Goal: Task Accomplishment & Management: Use online tool/utility

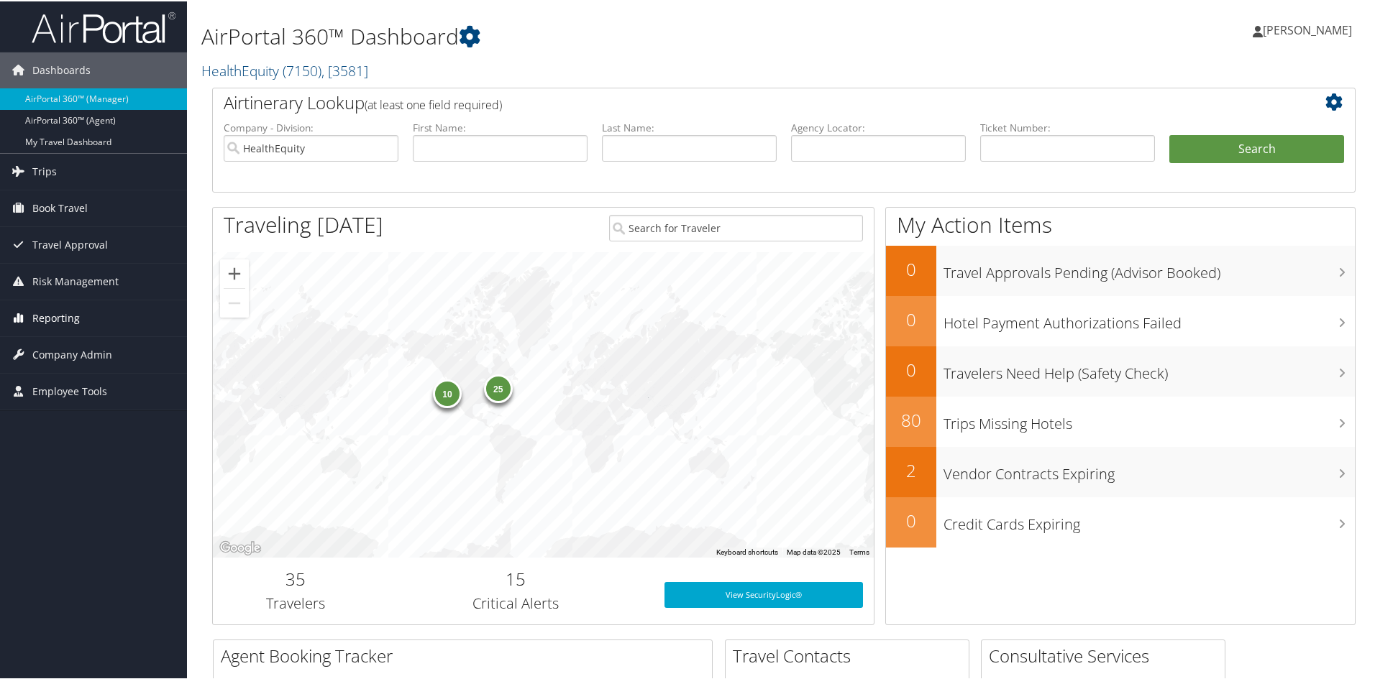
click at [46, 313] on span "Reporting" at bounding box center [55, 317] width 47 height 36
click at [45, 346] on link "Unused Tickets" at bounding box center [93, 346] width 187 height 22
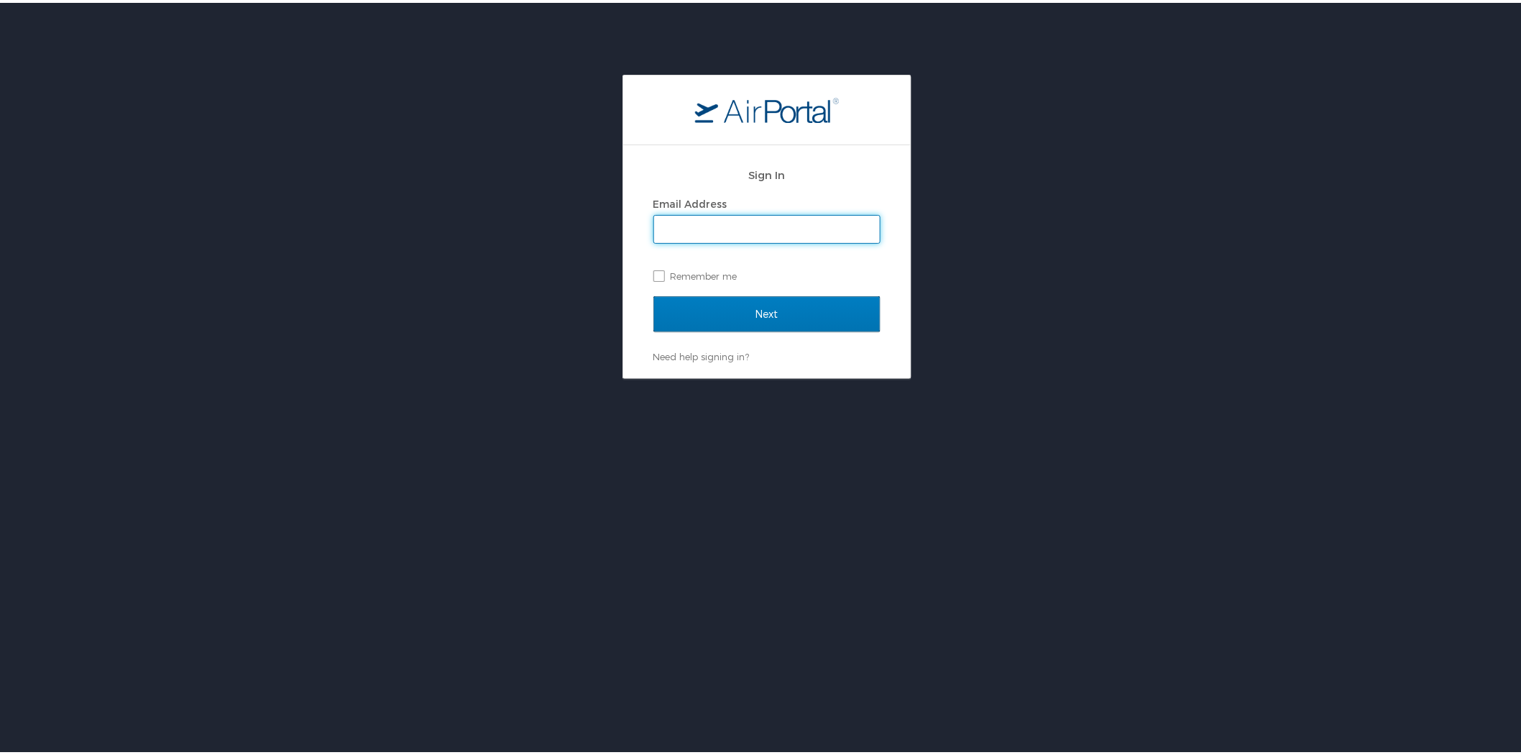
click at [734, 232] on input "Email Address" at bounding box center [767, 226] width 226 height 27
type input "lfontaine@healthequity.com"
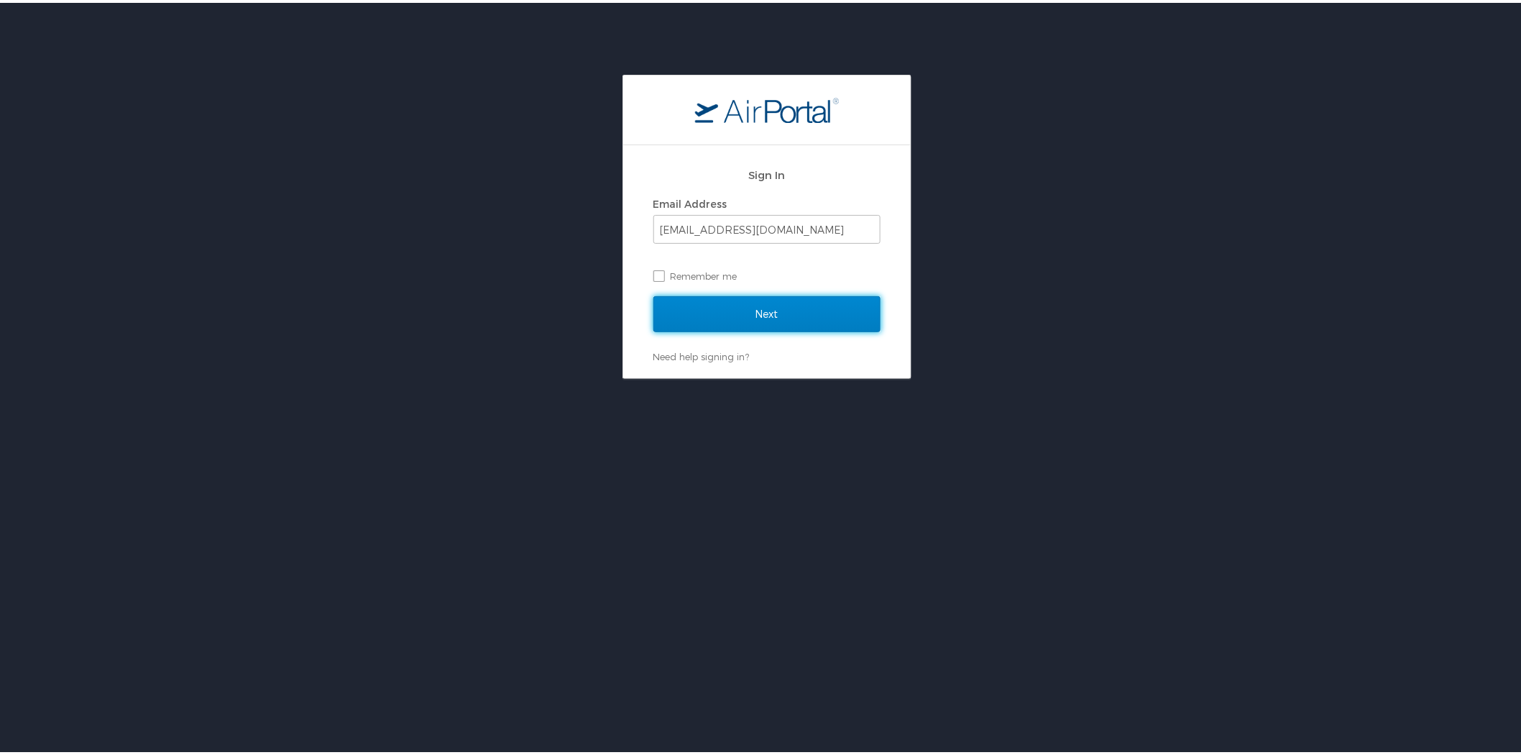
click at [746, 307] on input "Next" at bounding box center [767, 311] width 227 height 36
